Goal: Task Accomplishment & Management: Manage account settings

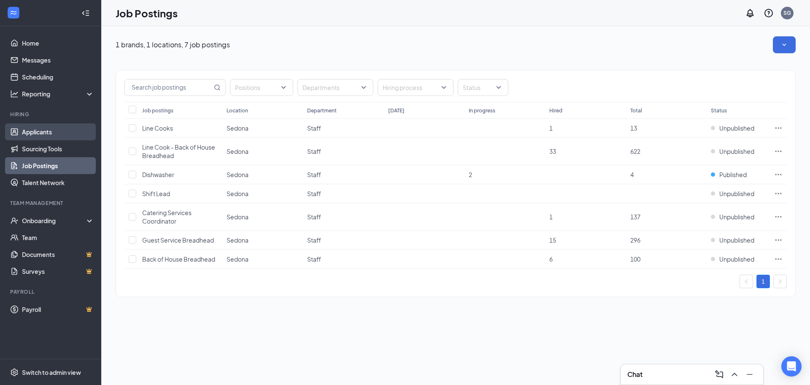
click at [70, 135] on link "Applicants" at bounding box center [58, 131] width 72 height 17
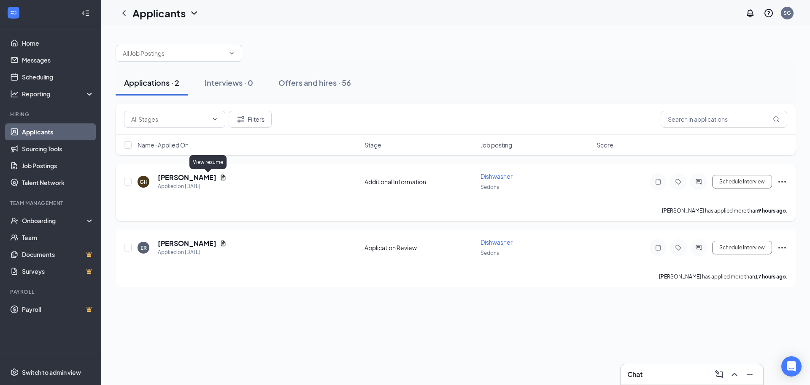
click at [220, 177] on icon "Document" at bounding box center [223, 177] width 7 height 7
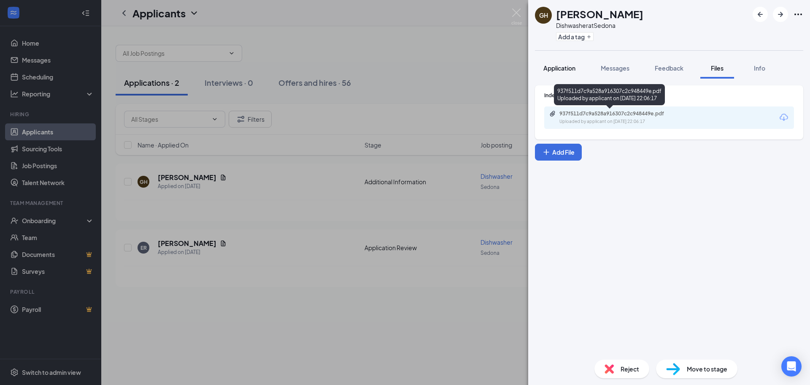
click at [558, 65] on span "Application" at bounding box center [560, 68] width 32 height 8
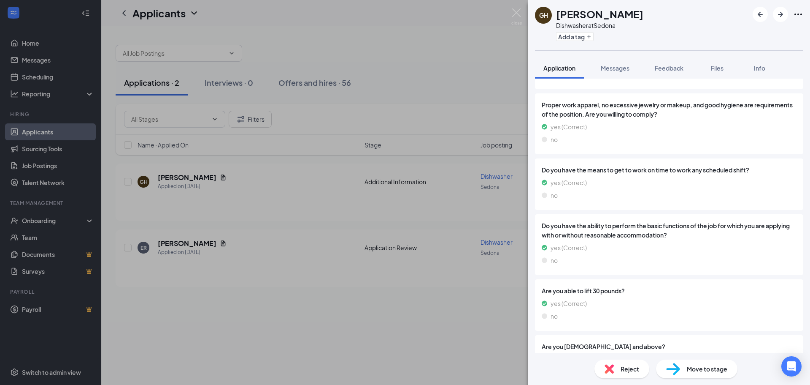
scroll to position [295, 0]
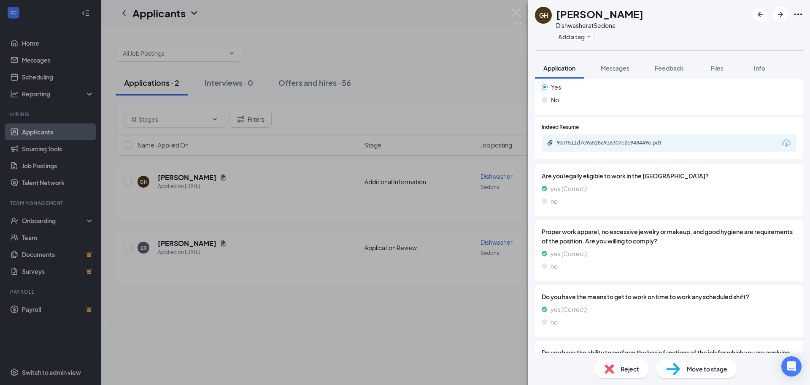
click at [623, 150] on div "937f511d7c9a528a916307c2c948449e.pdf" at bounding box center [669, 143] width 255 height 18
click at [624, 144] on div "937f511d7c9a528a916307c2c948449e.pdf" at bounding box center [616, 142] width 118 height 7
click at [273, 270] on div "GH [PERSON_NAME] Dishwasher at Sedona Add a tag Application Messages Feedback F…" at bounding box center [405, 192] width 810 height 385
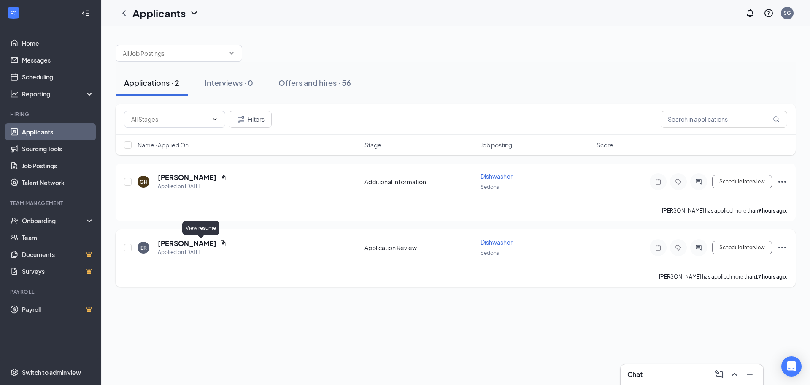
click at [220, 244] on icon "Document" at bounding box center [223, 243] width 7 height 7
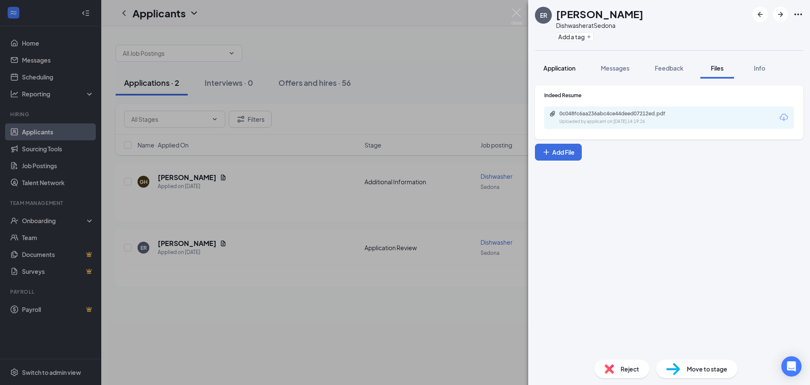
click at [563, 68] on span "Application" at bounding box center [560, 68] width 32 height 8
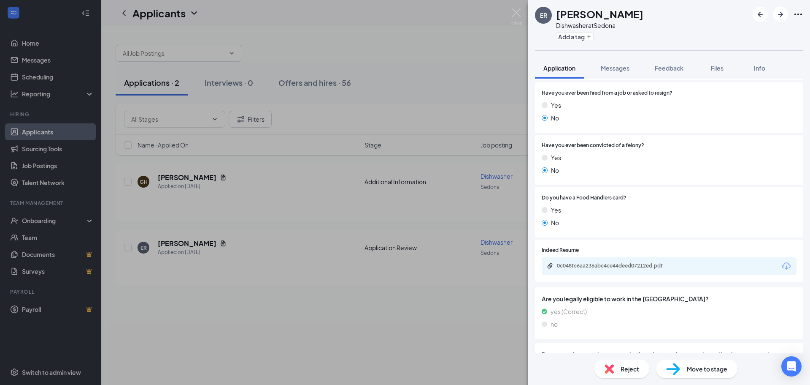
scroll to position [211, 0]
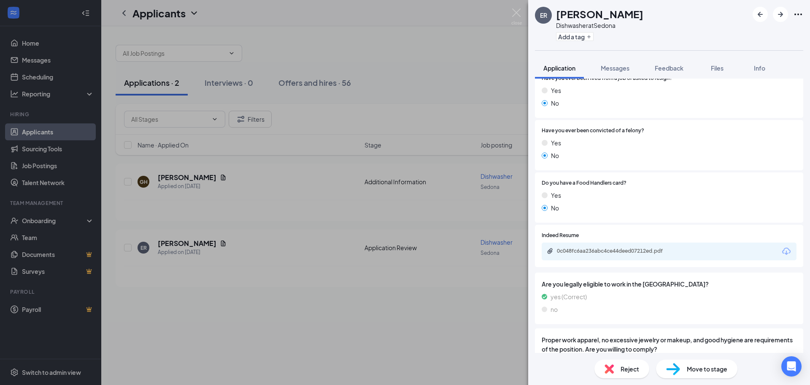
click at [580, 250] on div "0c048fc6aa236abc4ce44deed07212ed.pdf" at bounding box center [616, 250] width 118 height 7
